Goal: Check status: Check status

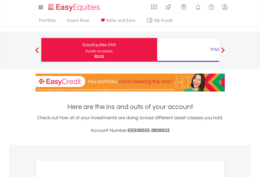
click at [86, 50] on div "Funds to invest:" at bounding box center [100, 50] width 28 height 5
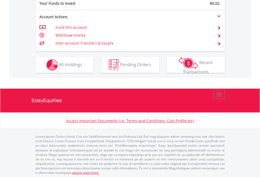
scroll to position [526, 0]
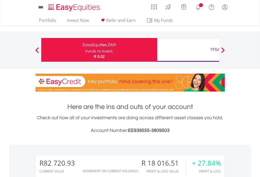
scroll to position [51, 83]
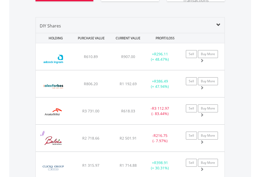
scroll to position [617, 0]
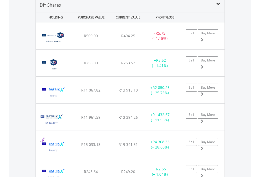
scroll to position [509, 0]
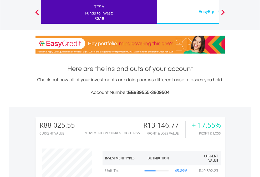
scroll to position [51, 83]
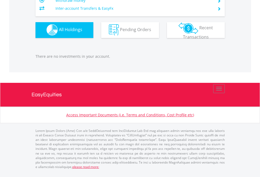
scroll to position [51, 83]
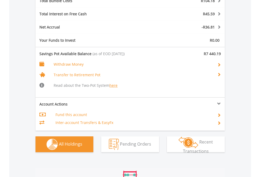
scroll to position [648, 0]
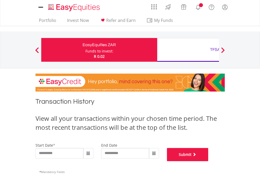
click at [209, 161] on button "Submit" at bounding box center [188, 154] width 42 height 13
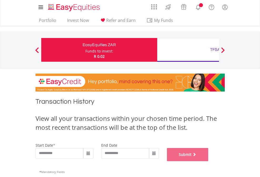
scroll to position [214, 0]
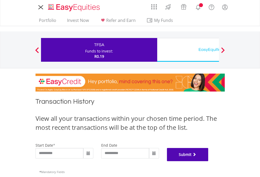
click at [209, 161] on button "Submit" at bounding box center [188, 154] width 42 height 13
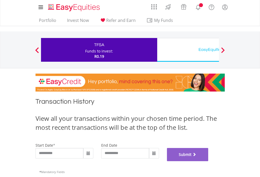
scroll to position [214, 0]
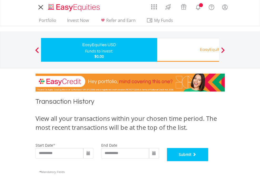
click at [209, 161] on button "Submit" at bounding box center [188, 154] width 42 height 13
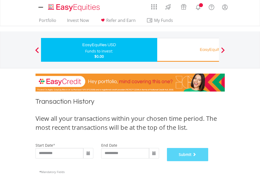
scroll to position [214, 0]
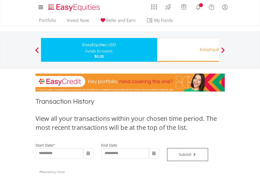
click at [188, 50] on div "EasyEquities RA" at bounding box center [216, 49] width 110 height 7
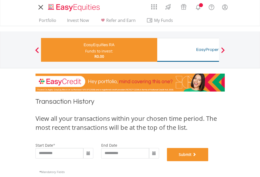
click at [209, 161] on button "Submit" at bounding box center [188, 154] width 42 height 13
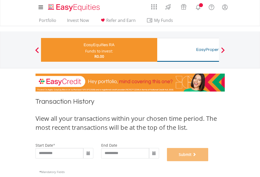
scroll to position [214, 0]
